Goal: Use online tool/utility: Utilize a website feature to perform a specific function

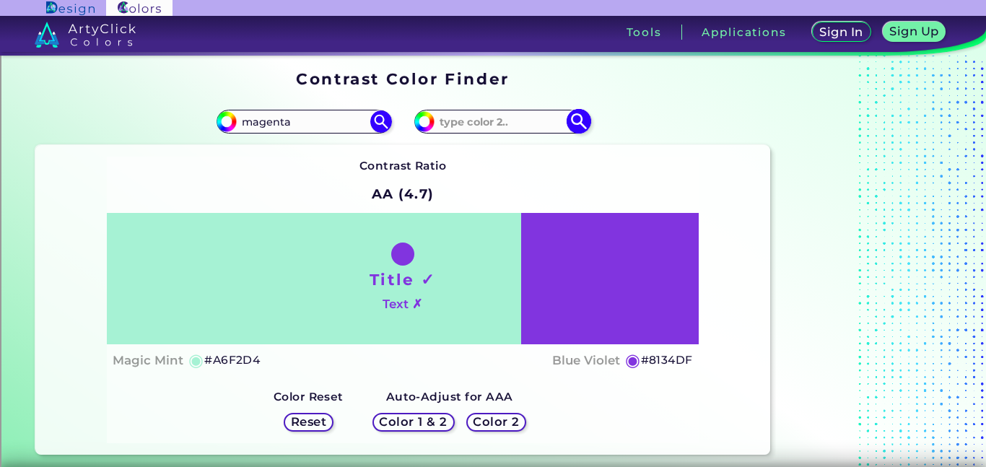
type input "magenta"
click at [507, 127] on input at bounding box center [502, 121] width 134 height 19
type input "b"
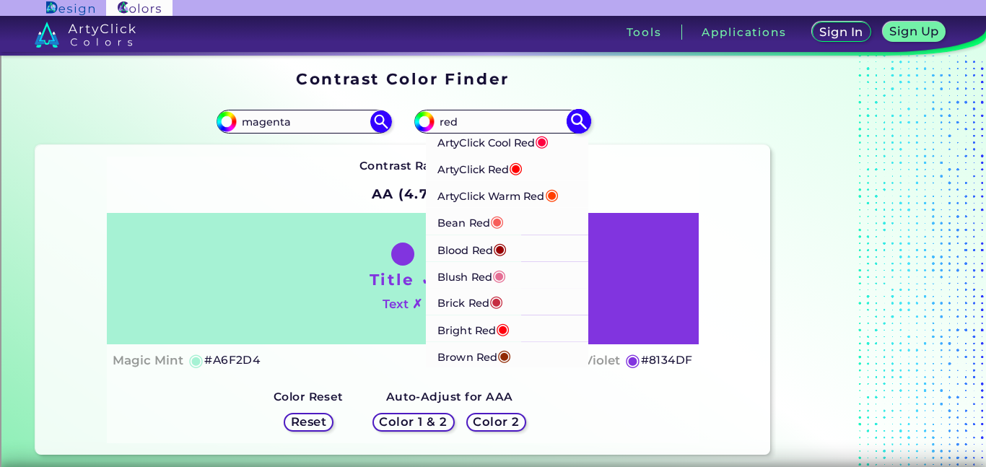
scroll to position [47, 0]
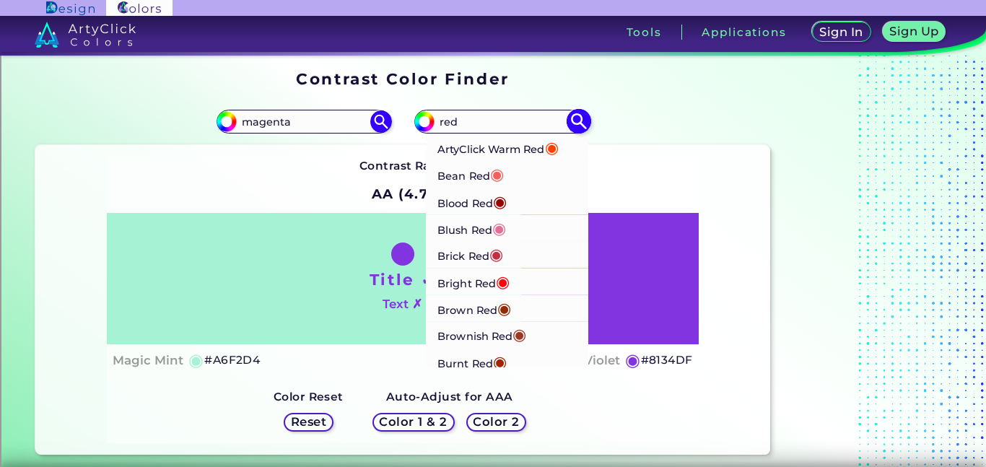
type input "red"
click at [498, 197] on span "◉" at bounding box center [500, 200] width 14 height 19
type input "#980002"
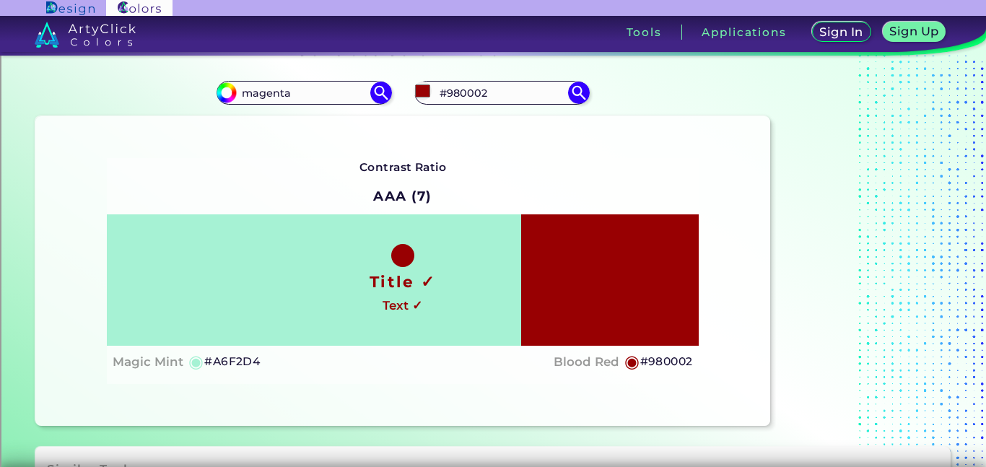
scroll to position [30, 0]
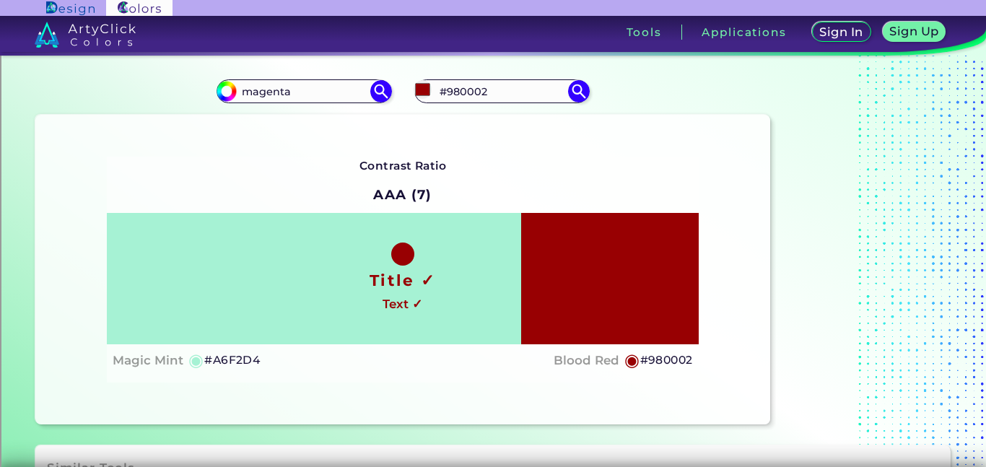
click at [406, 279] on h1 "Title ✓" at bounding box center [403, 280] width 66 height 22
click at [407, 280] on h1 "Title ✓" at bounding box center [403, 280] width 66 height 22
click at [396, 275] on h1 "Title ✓" at bounding box center [403, 280] width 66 height 22
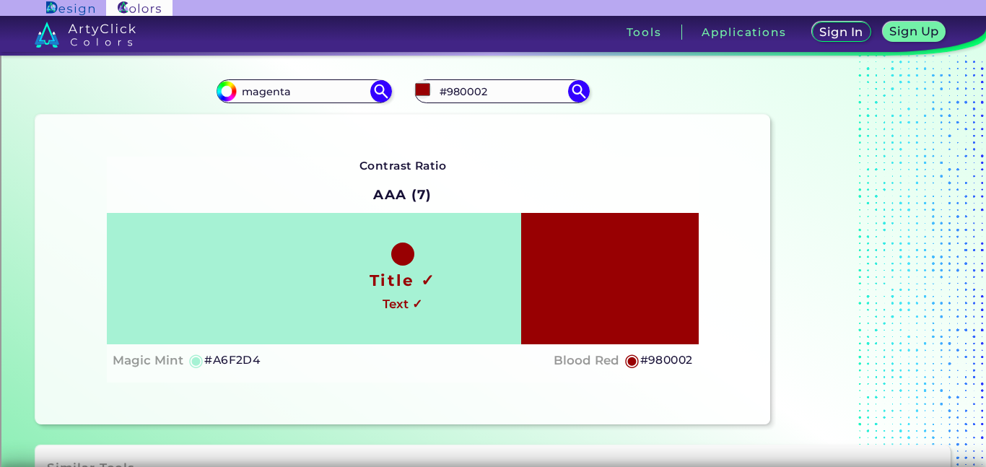
scroll to position [48, 0]
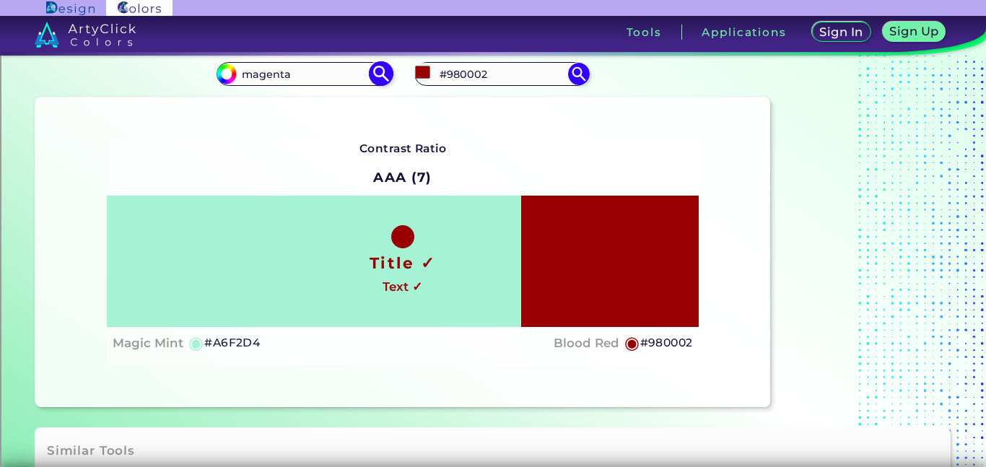
click at [338, 82] on input "magenta" at bounding box center [304, 73] width 134 height 19
click at [377, 79] on img at bounding box center [380, 73] width 25 height 25
drag, startPoint x: 313, startPoint y: 75, endPoint x: 159, endPoint y: 90, distance: 154.4
click at [159, 90] on div "#a6f2d4 magenta" at bounding box center [218, 74] width 367 height 46
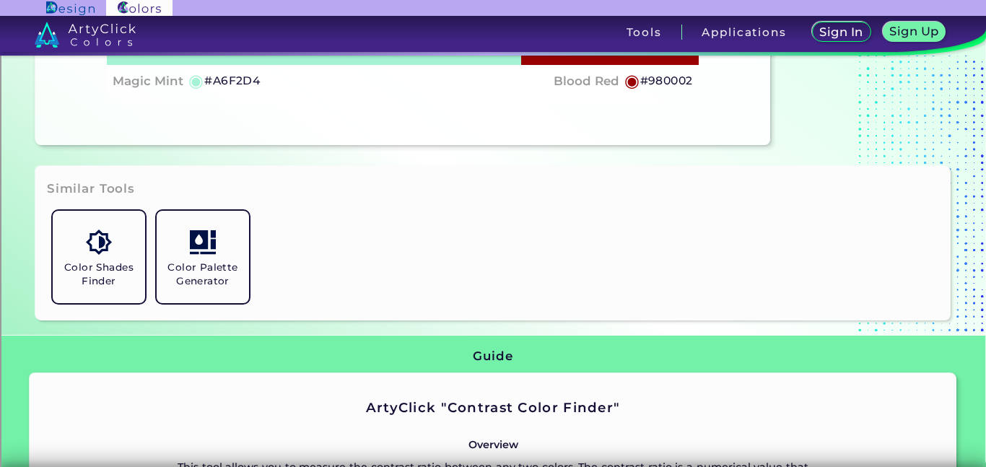
scroll to position [0, 0]
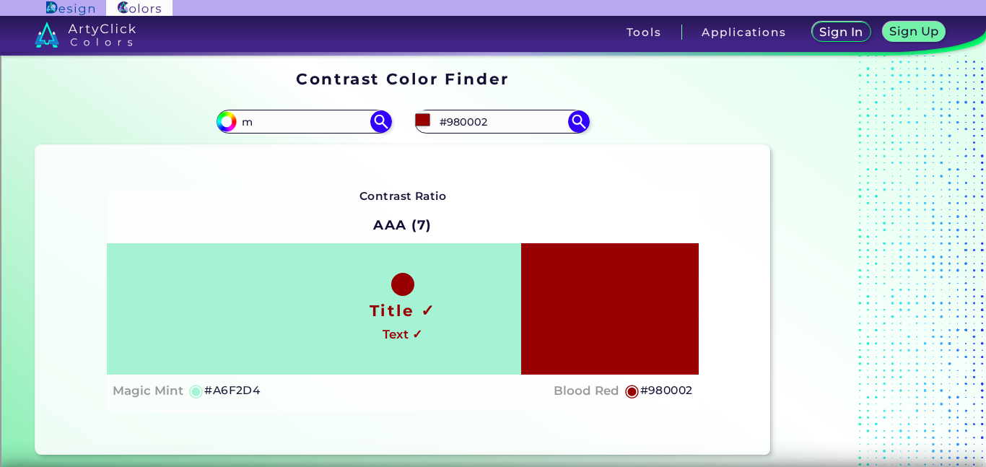
click at [170, 393] on h4 "Magic Mint" at bounding box center [148, 390] width 71 height 21
click at [348, 125] on input "m" at bounding box center [304, 121] width 134 height 19
type input "m"
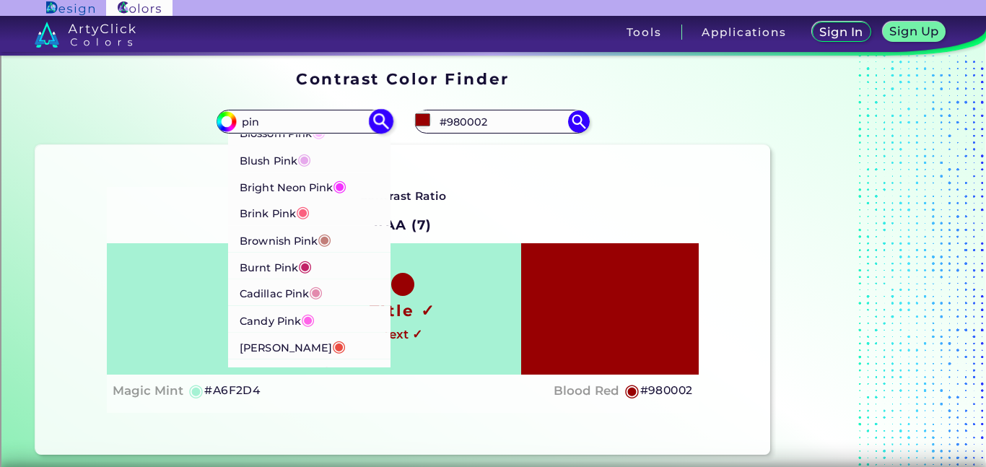
scroll to position [96, 0]
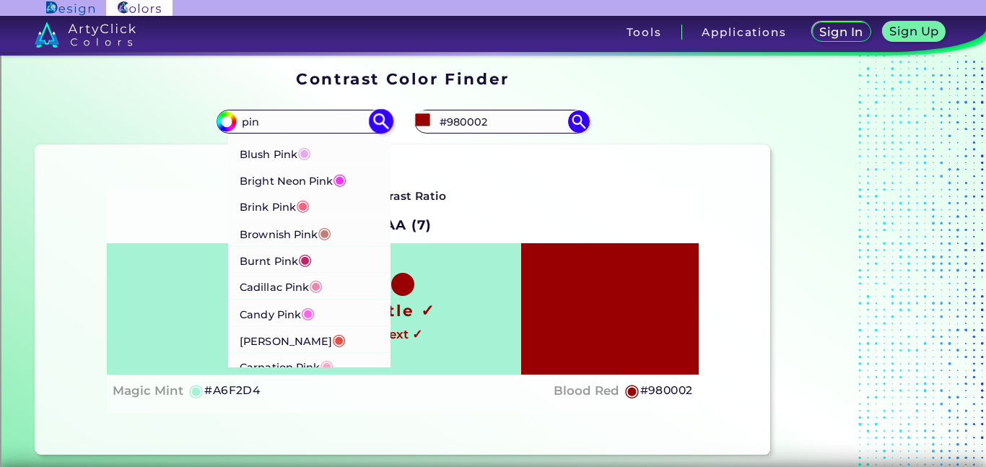
type input "pin"
click at [266, 259] on p "Burnt Pink ◉" at bounding box center [276, 258] width 72 height 27
type input "#c12267"
type input "#C12267"
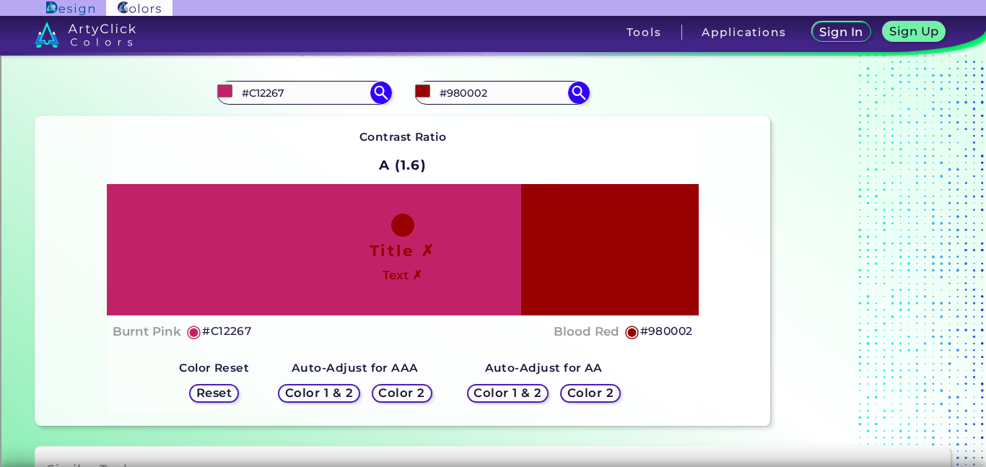
scroll to position [30, 0]
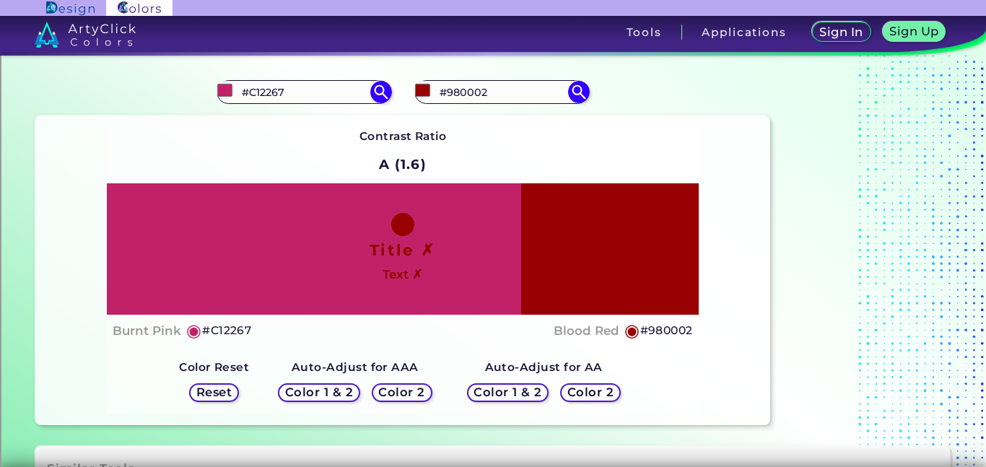
click at [213, 391] on h5 "Reset" at bounding box center [214, 392] width 36 height 12
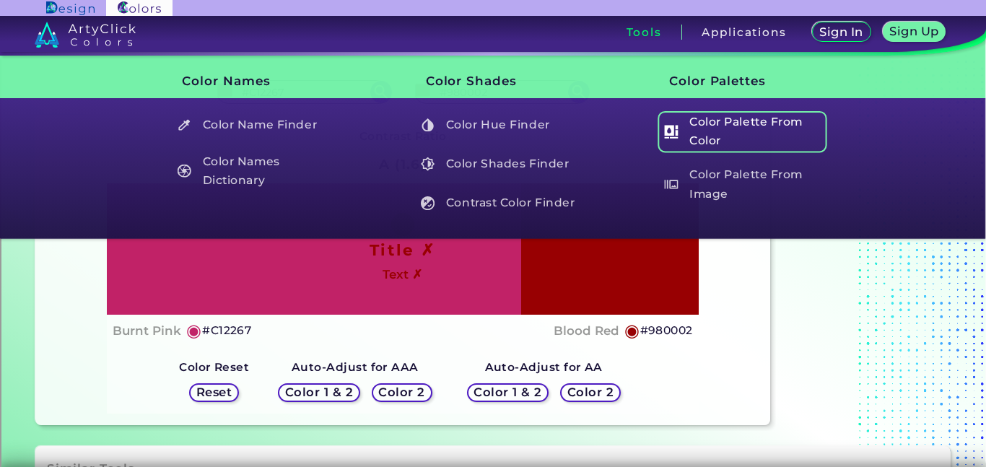
click at [678, 132] on h5 "Color Palette From Color" at bounding box center [743, 131] width 170 height 41
